Goal: Task Accomplishment & Management: Complete application form

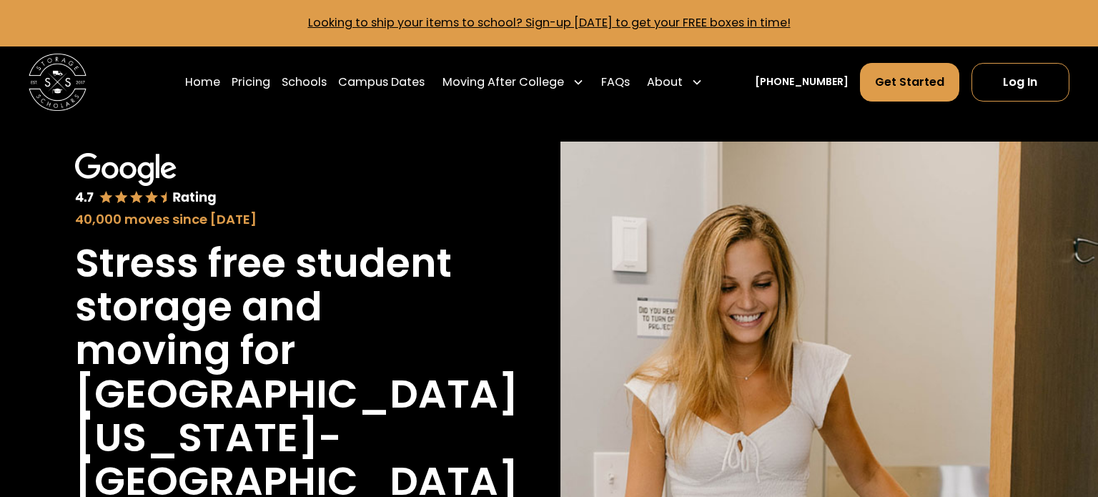
scroll to position [1, 0]
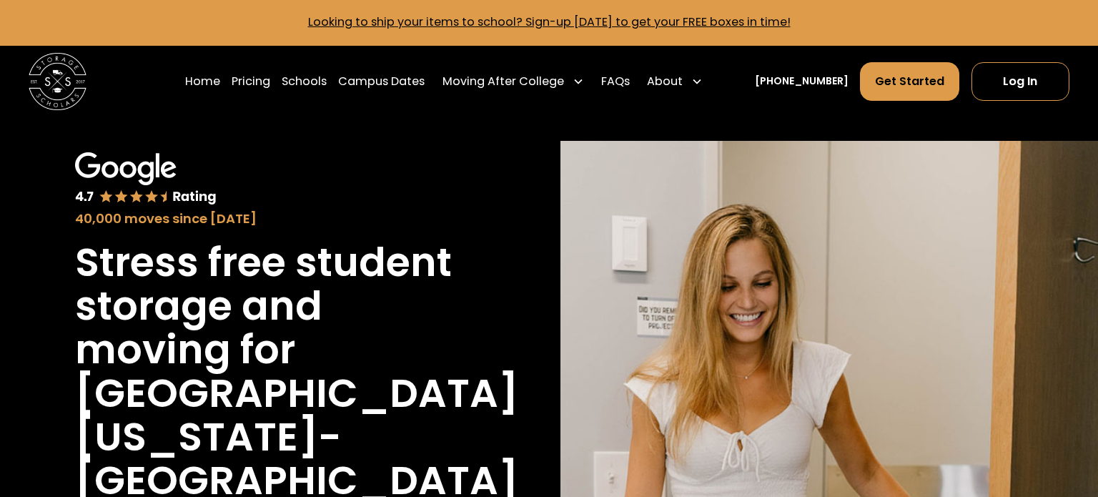
click at [397, 343] on h1 "Stress free student storage and moving for" at bounding box center [268, 305] width 387 height 131
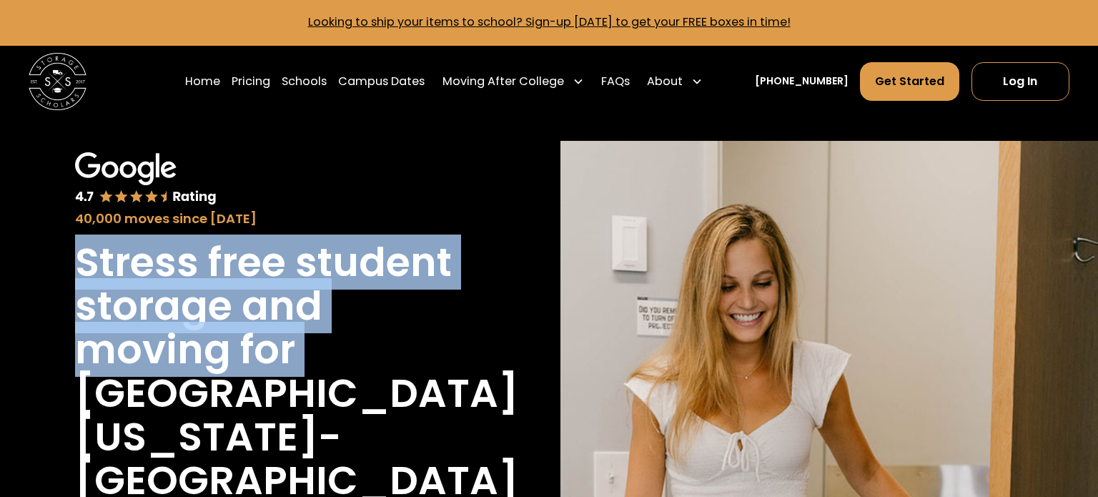
click at [397, 343] on h1 "Stress free student storage and moving for" at bounding box center [268, 305] width 387 height 131
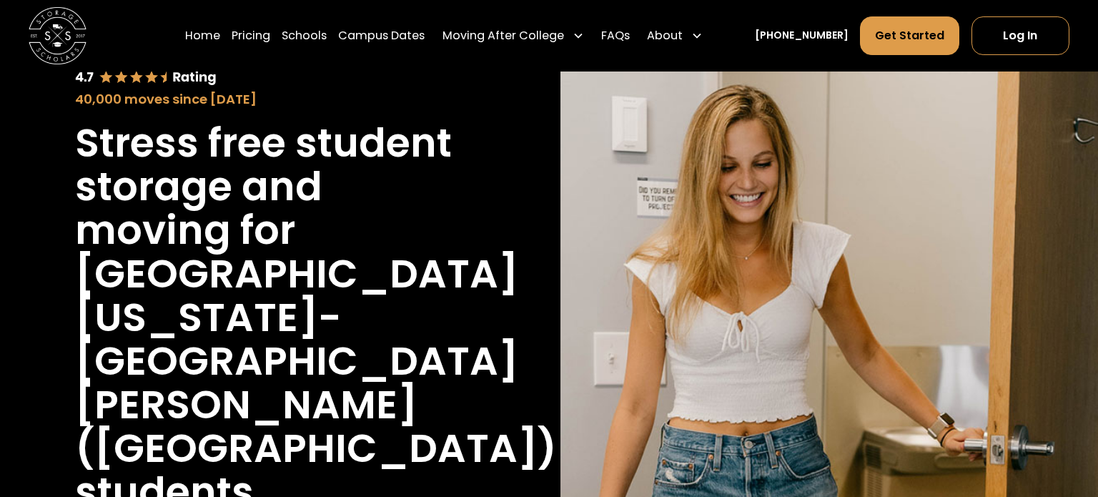
scroll to position [122, 0]
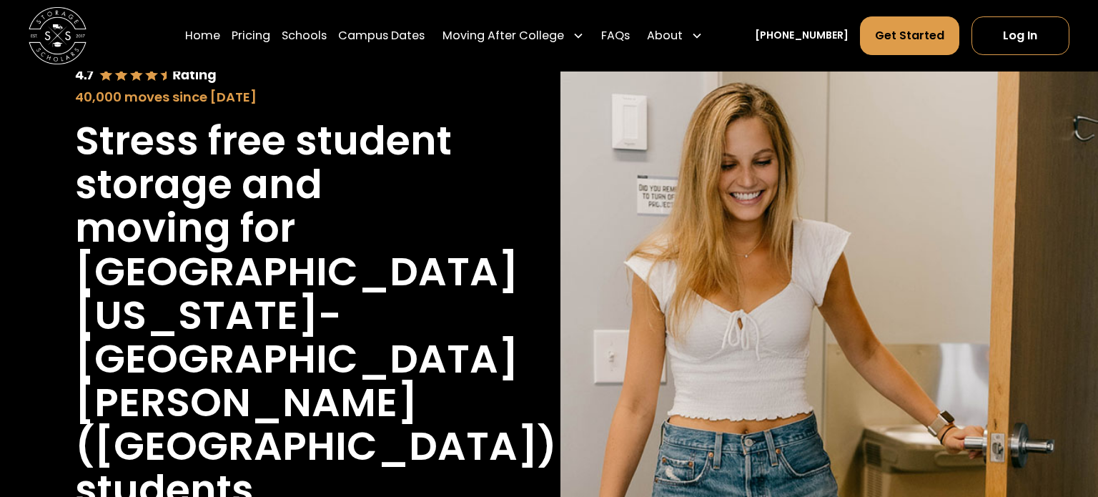
click at [397, 343] on h1 "[GEOGRAPHIC_DATA][US_STATE]-[GEOGRAPHIC_DATA][PERSON_NAME] ([GEOGRAPHIC_DATA])" at bounding box center [316, 358] width 482 height 218
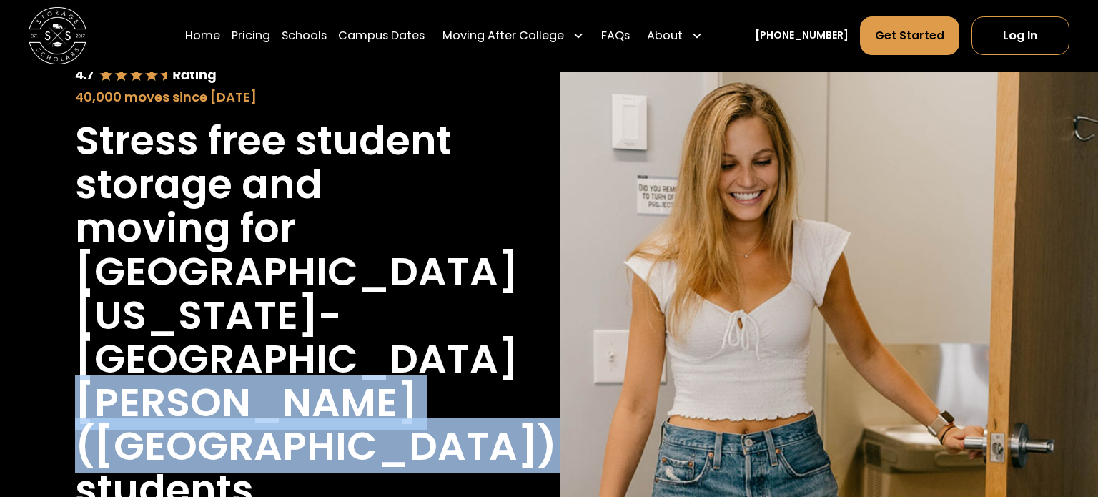
click at [397, 343] on h1 "[GEOGRAPHIC_DATA][US_STATE]-[GEOGRAPHIC_DATA][PERSON_NAME] ([GEOGRAPHIC_DATA])" at bounding box center [316, 358] width 482 height 218
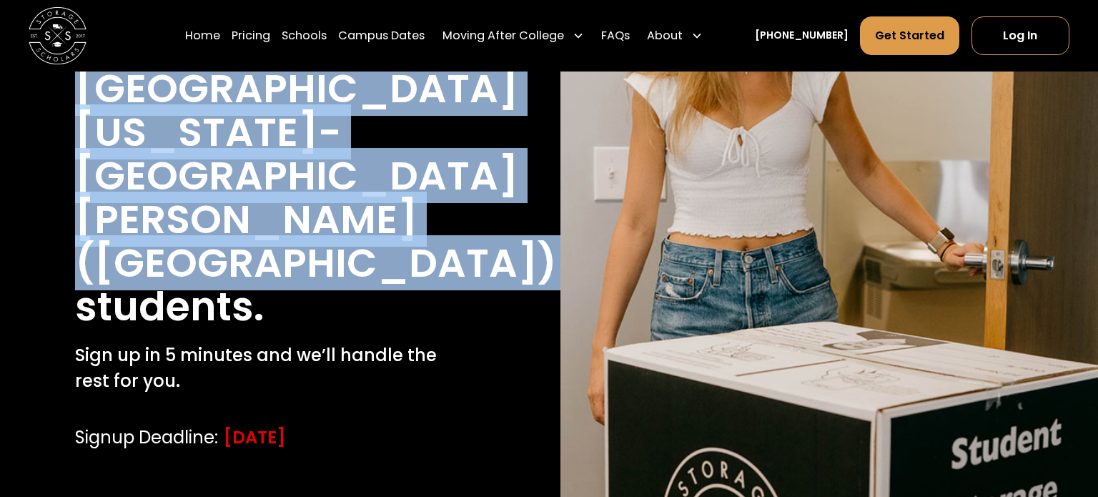
scroll to position [294, 0]
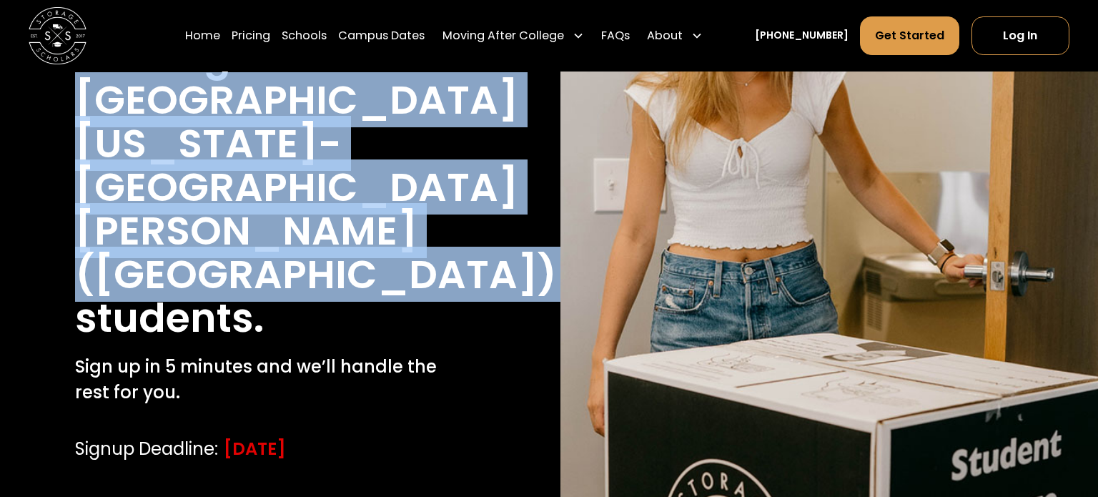
click at [286, 436] on div "[DATE]" at bounding box center [255, 449] width 62 height 26
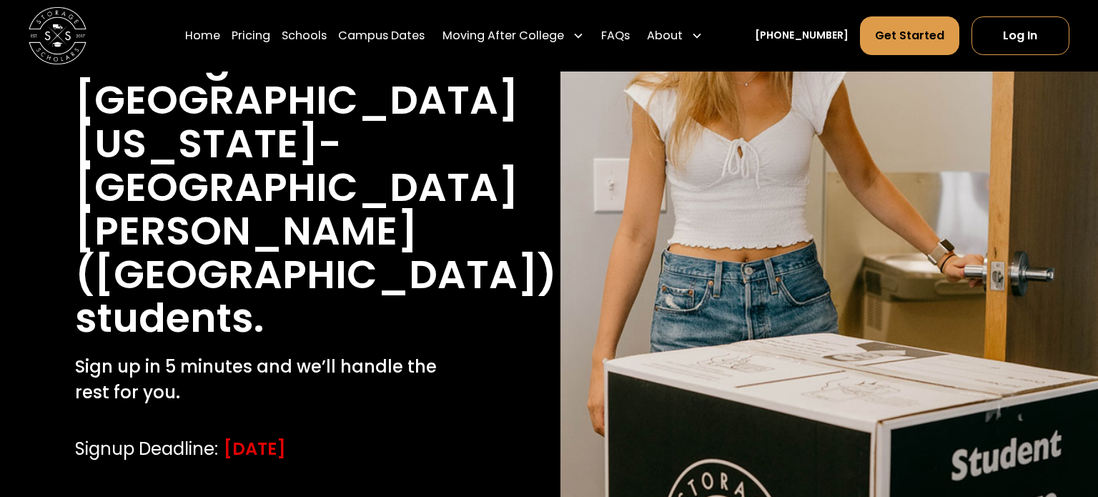
click at [286, 436] on div "[DATE]" at bounding box center [255, 449] width 62 height 26
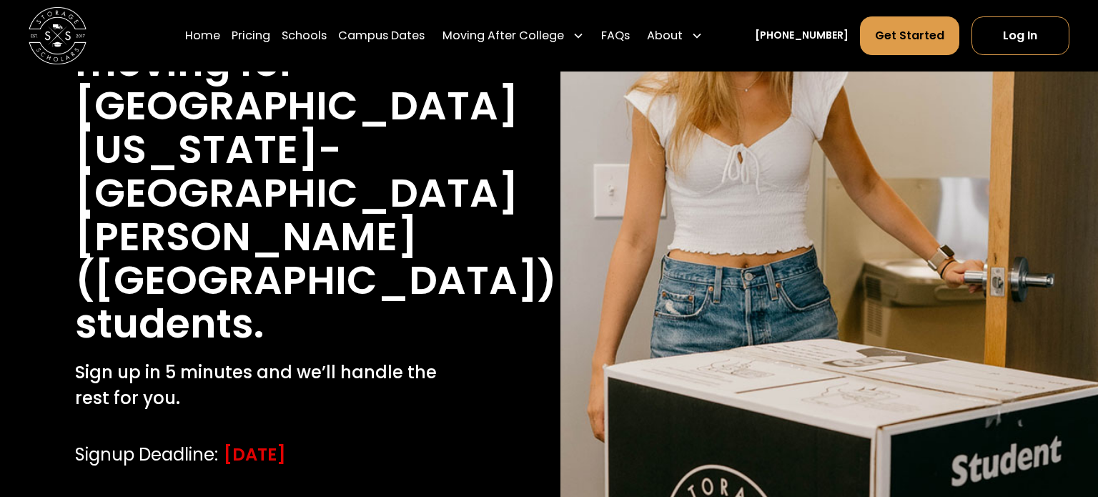
scroll to position [290, 0]
